Goal: Information Seeking & Learning: Find contact information

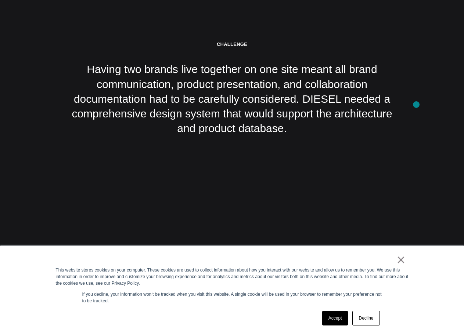
scroll to position [1623, 0]
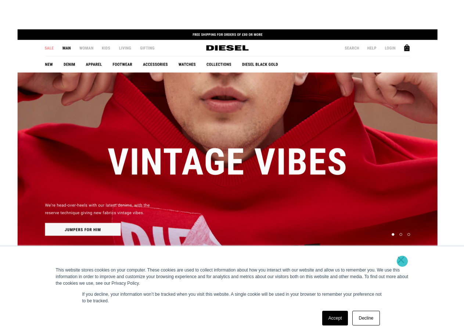
click at [402, 261] on link "×" at bounding box center [401, 260] width 9 height 7
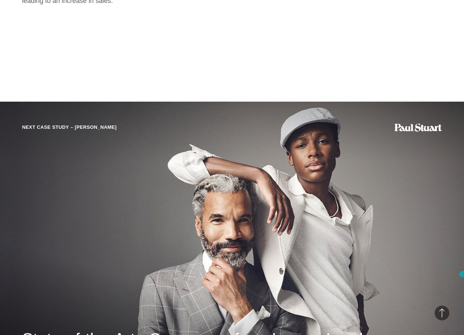
scroll to position [6556, 0]
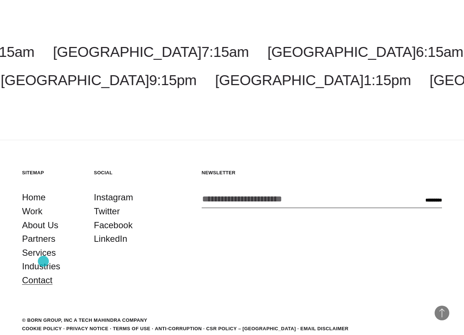
click at [43, 274] on link "Contact" at bounding box center [37, 281] width 30 height 14
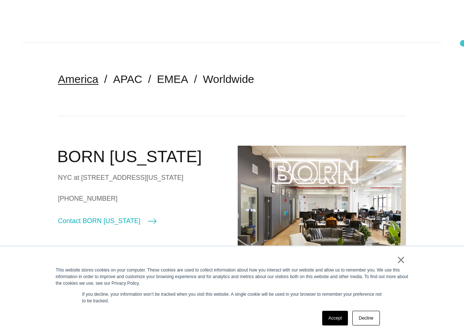
scroll to position [214, 0]
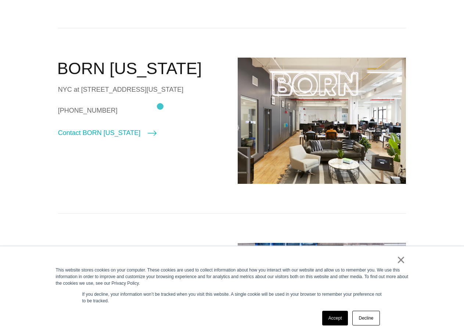
drag, startPoint x: 95, startPoint y: 92, endPoint x: 160, endPoint y: 107, distance: 66.9
copy div "NYC at 530 7th Avenue, Suite 801, New York, NY, 10018"
